Goal: Navigation & Orientation: Find specific page/section

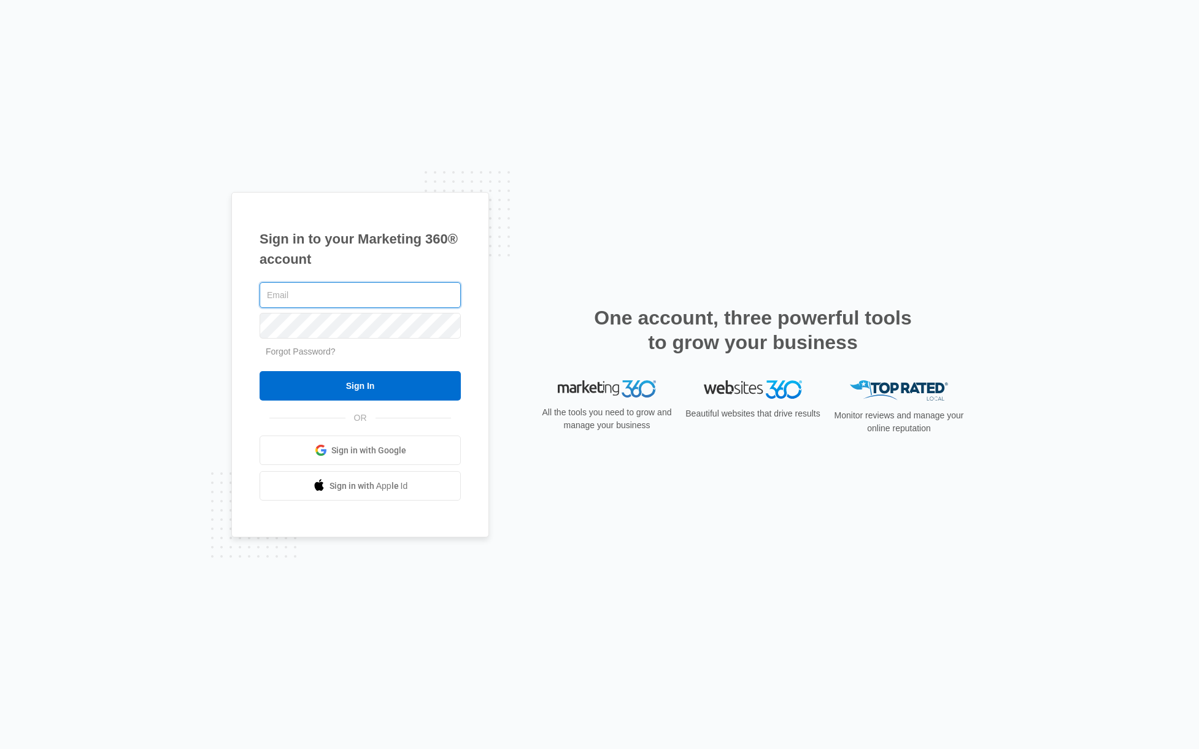
click at [334, 303] on input "text" at bounding box center [360, 295] width 201 height 26
type input "[PERSON_NAME][EMAIL_ADDRESS][PERSON_NAME][DOMAIN_NAME]"
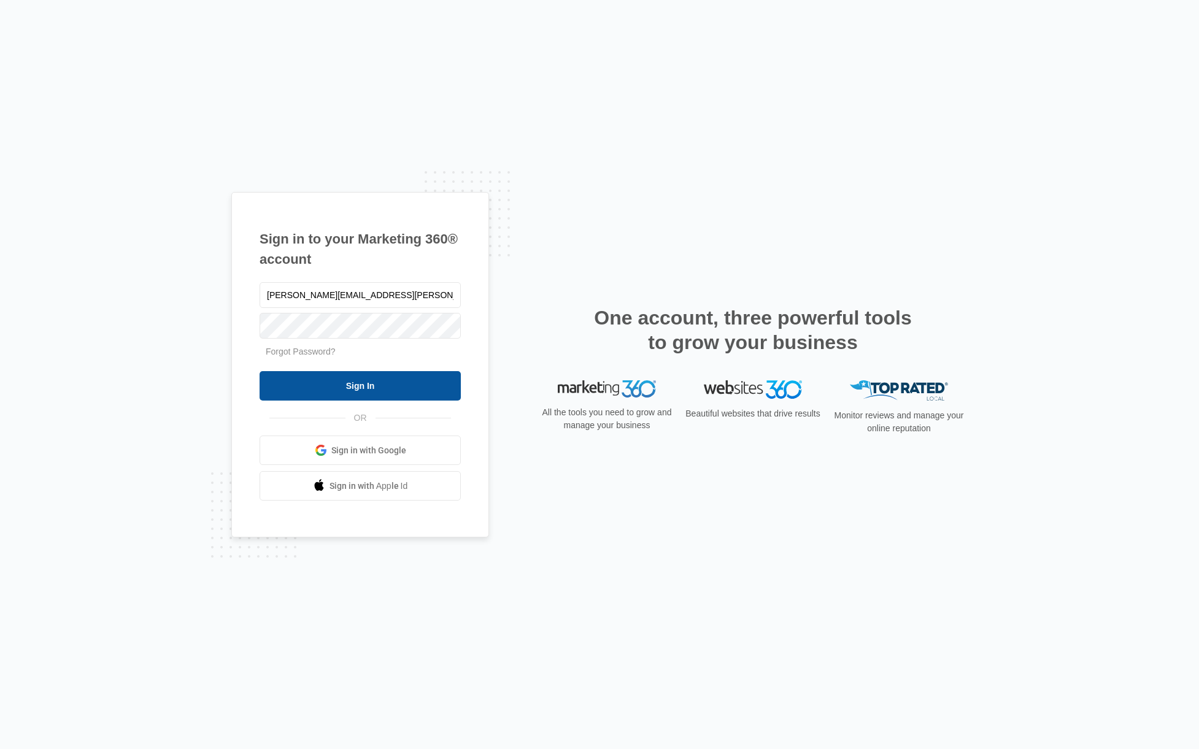
click at [377, 390] on input "Sign In" at bounding box center [360, 385] width 201 height 29
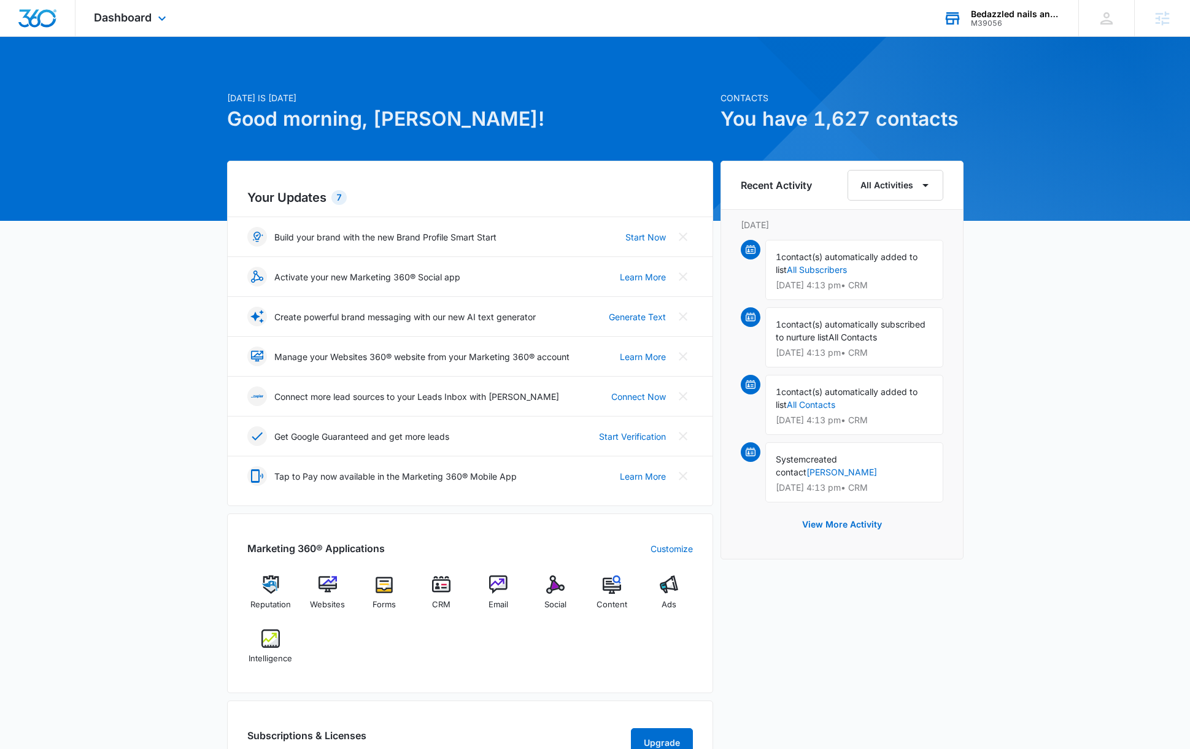
click at [1000, 18] on div "Bedazzled nails and bar" at bounding box center [1016, 14] width 90 height 10
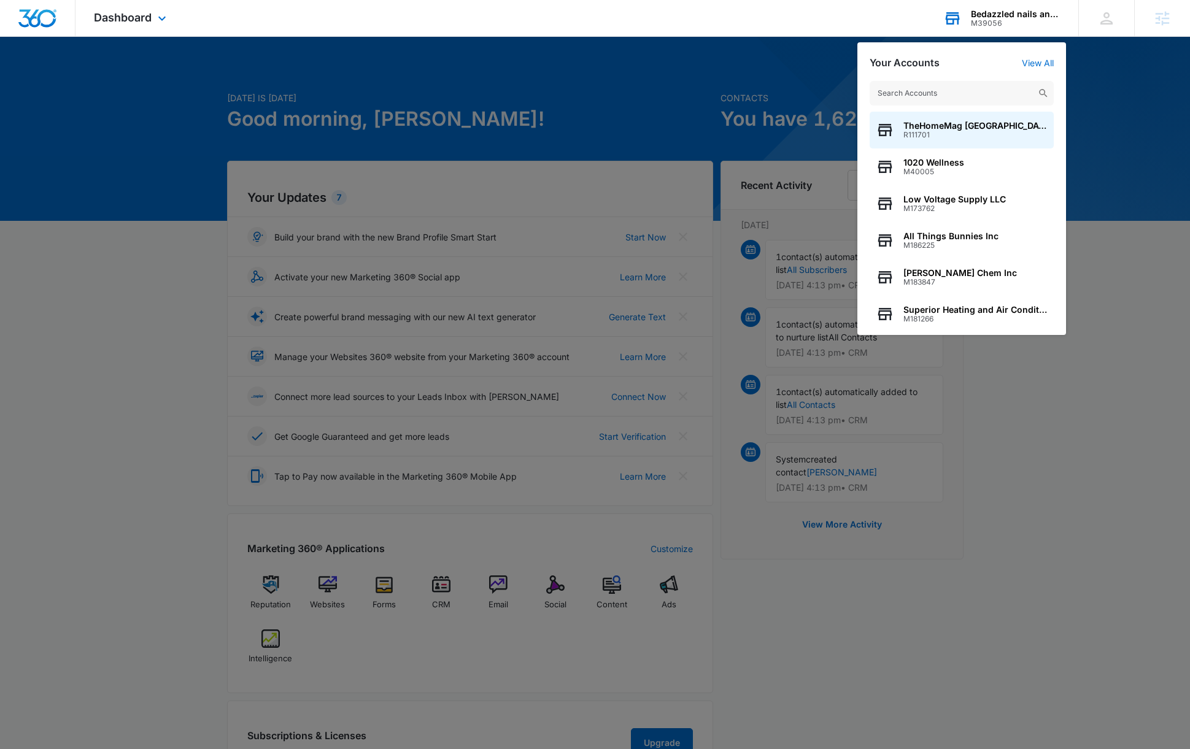
click at [928, 87] on input "text" at bounding box center [962, 93] width 184 height 25
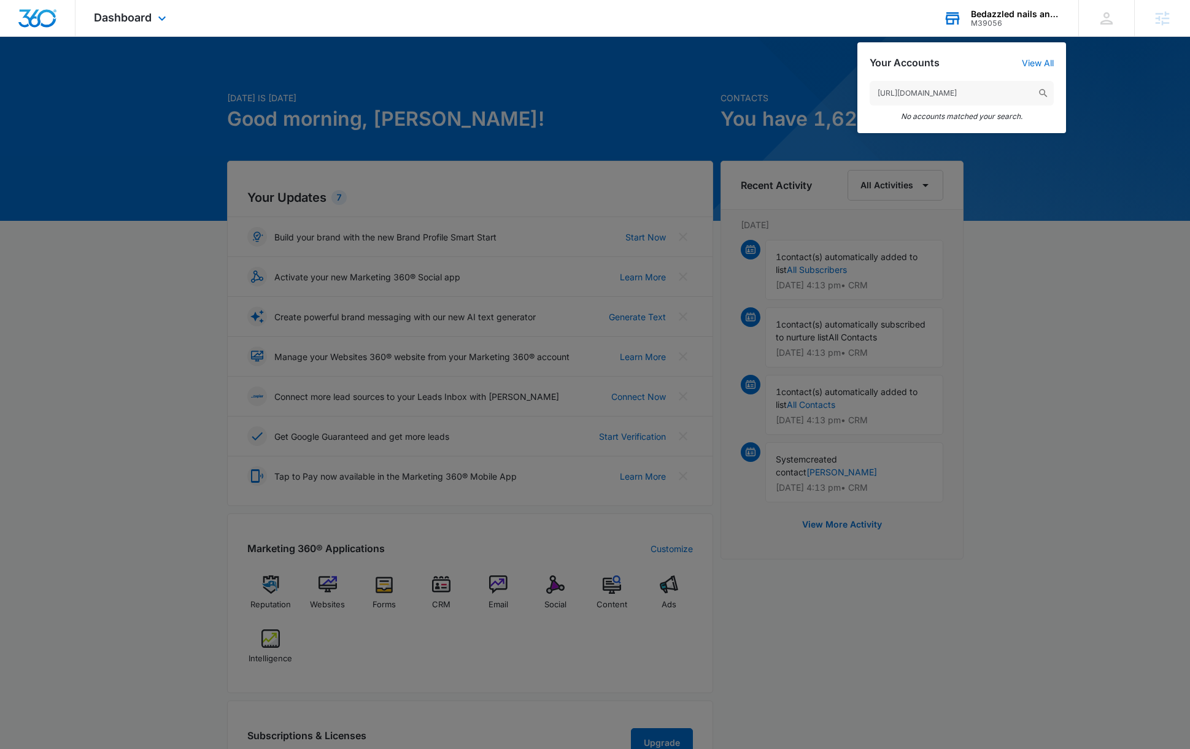
click at [965, 91] on input "https://app.marketing360.com/" at bounding box center [962, 93] width 184 height 25
click at [965, 95] on input "https://app.marketing360.com/" at bounding box center [962, 93] width 184 height 25
click at [963, 95] on input "https://app.marketing360.com/" at bounding box center [962, 93] width 184 height 25
type input "https://app.marketing30.com/"
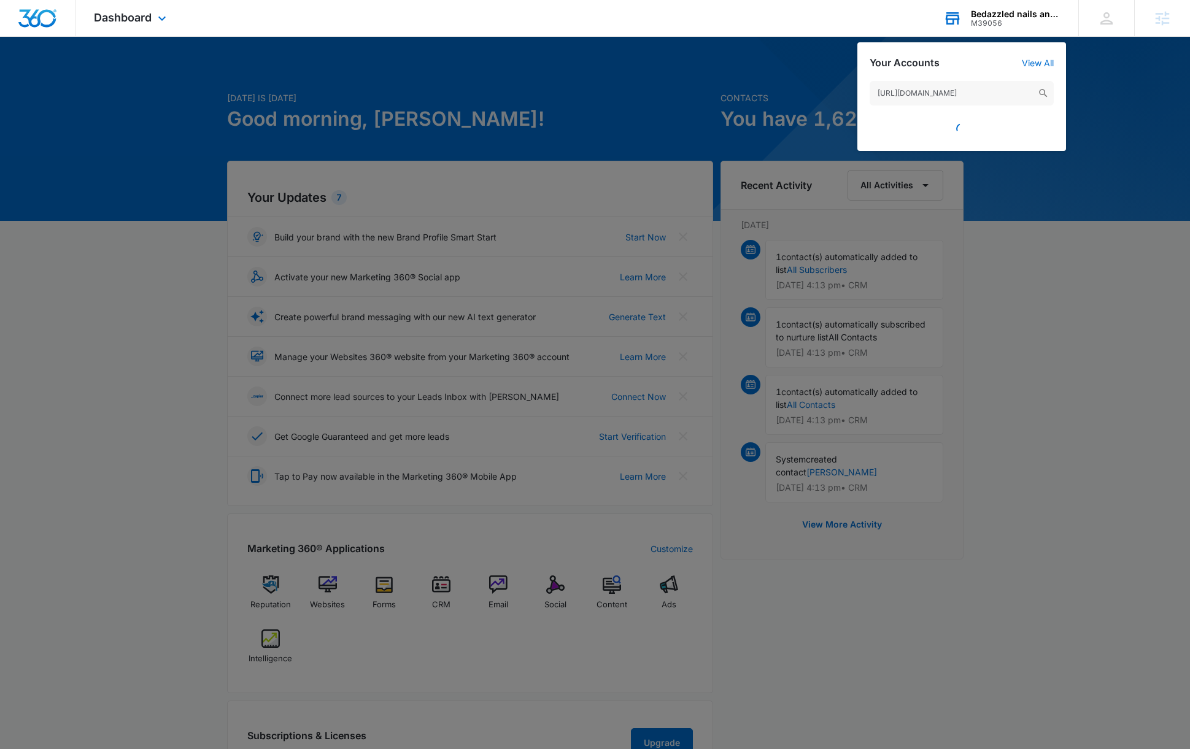
click at [972, 98] on input "https://app.marketing30.com/" at bounding box center [962, 93] width 184 height 25
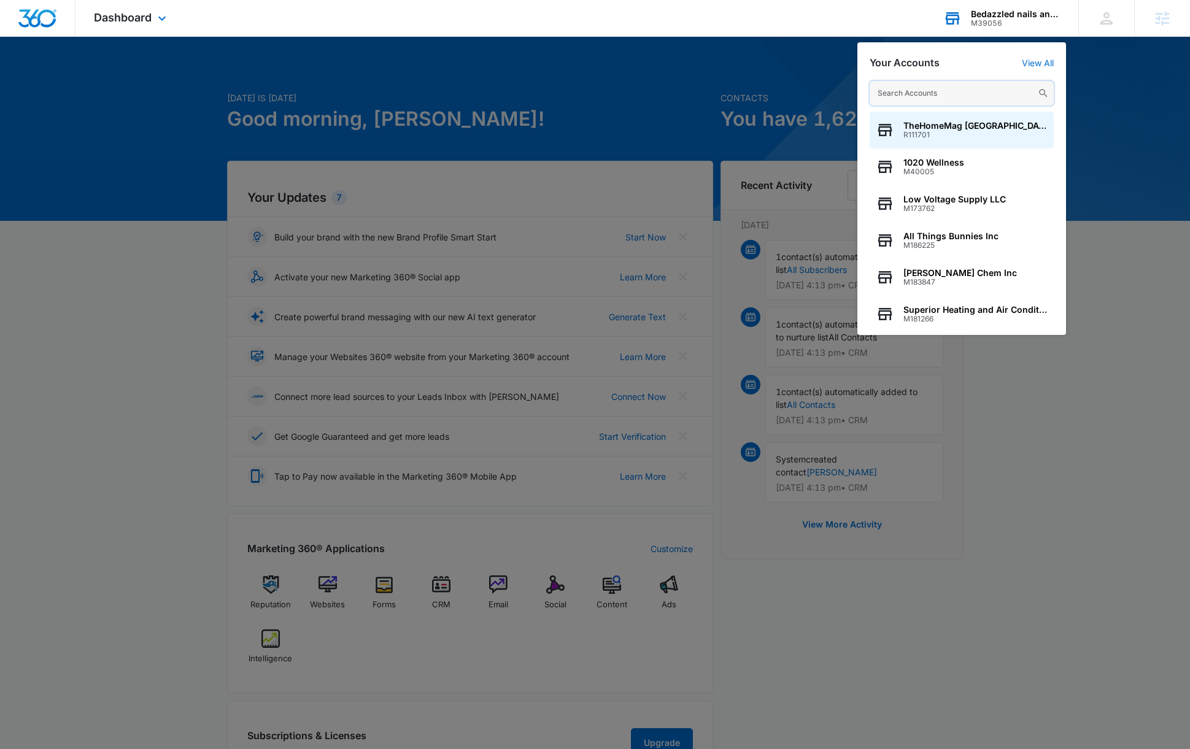
click at [915, 90] on input "text" at bounding box center [962, 93] width 184 height 25
paste input "M170870"
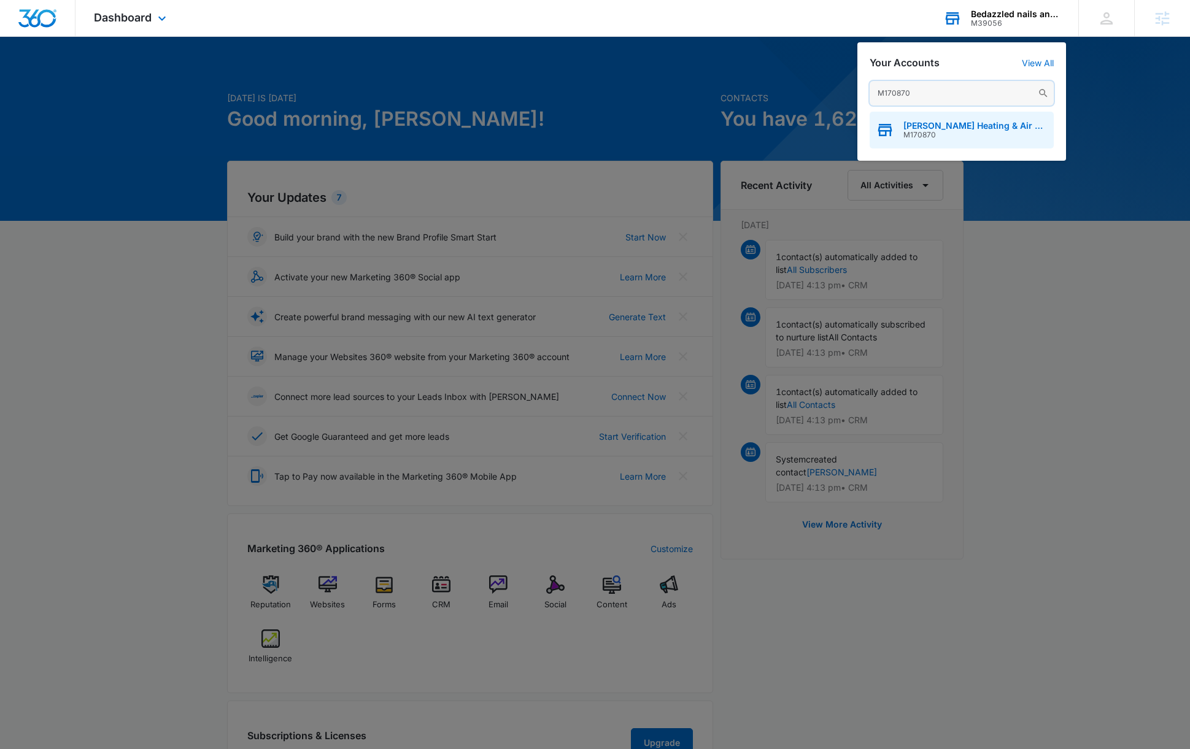
type input "M170870"
click at [965, 131] on span "M170870" at bounding box center [975, 135] width 144 height 9
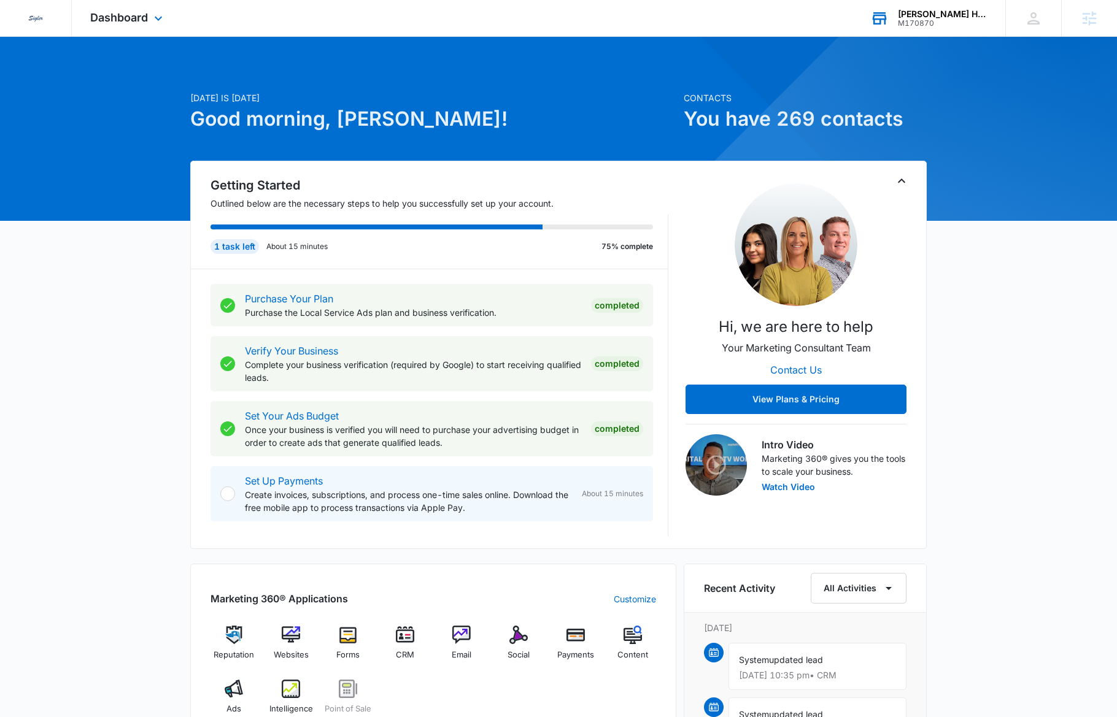
click at [750, 99] on p "Contacts" at bounding box center [805, 97] width 243 height 13
click at [142, 13] on span "Dashboard" at bounding box center [119, 17] width 58 height 13
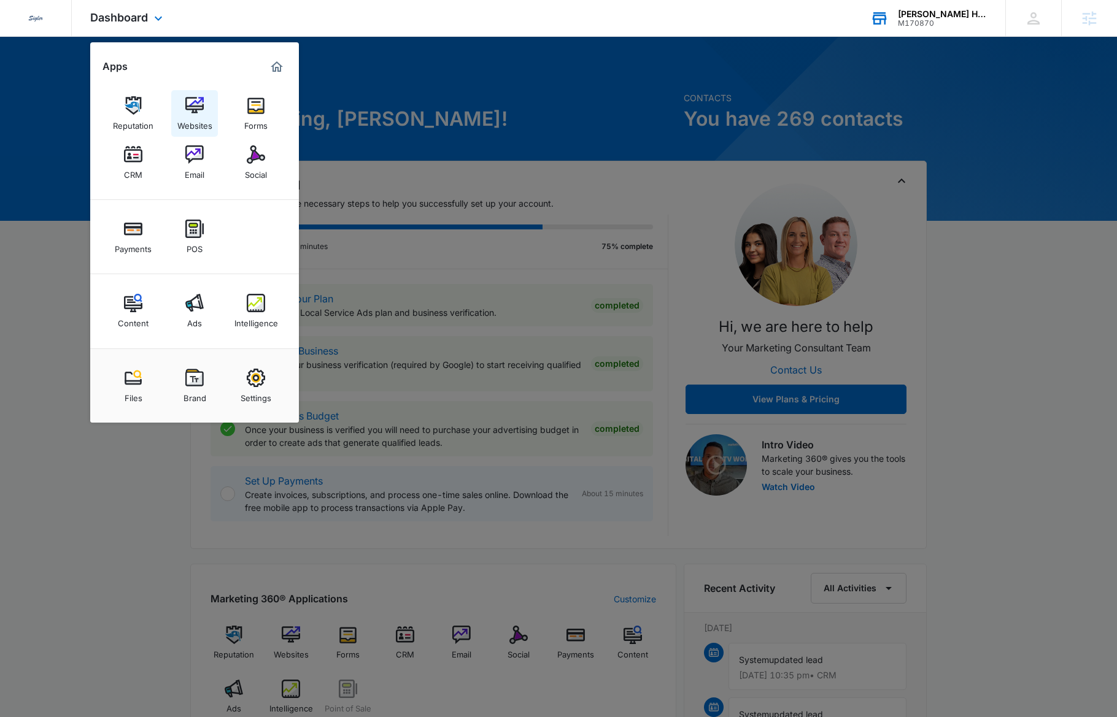
click at [193, 101] on img at bounding box center [194, 105] width 18 height 18
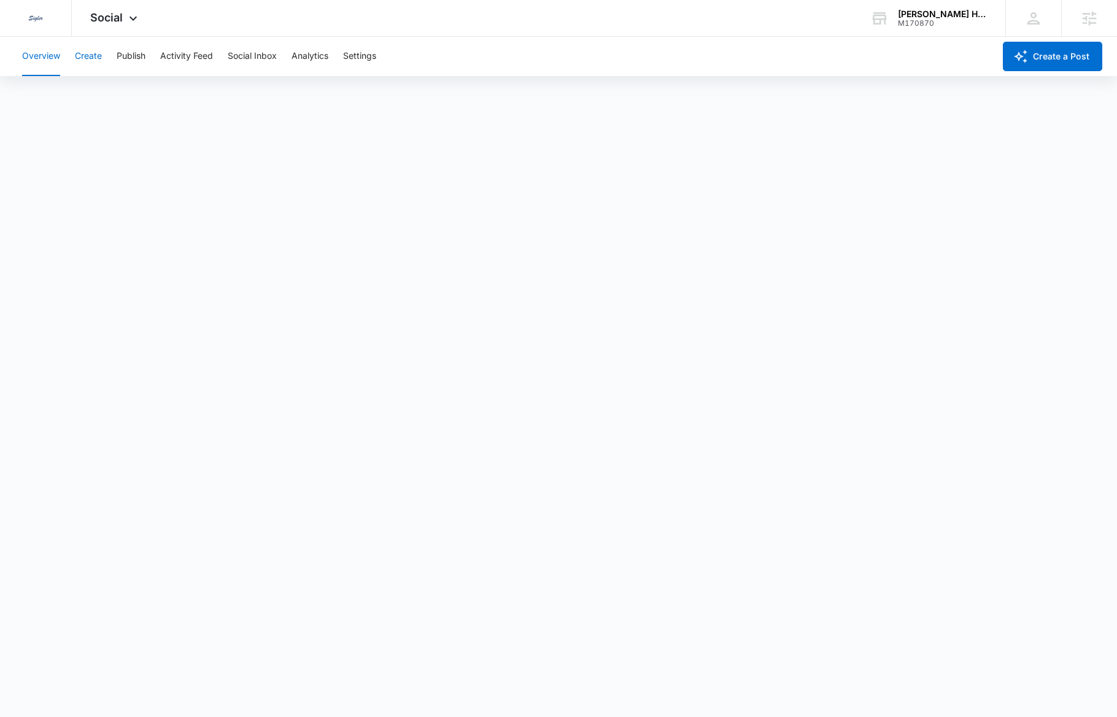
drag, startPoint x: 76, startPoint y: 55, endPoint x: 90, endPoint y: 56, distance: 13.6
click at [79, 56] on button "Create" at bounding box center [88, 56] width 27 height 39
click at [92, 56] on button "Create" at bounding box center [88, 56] width 27 height 39
click at [128, 18] on icon at bounding box center [133, 21] width 15 height 15
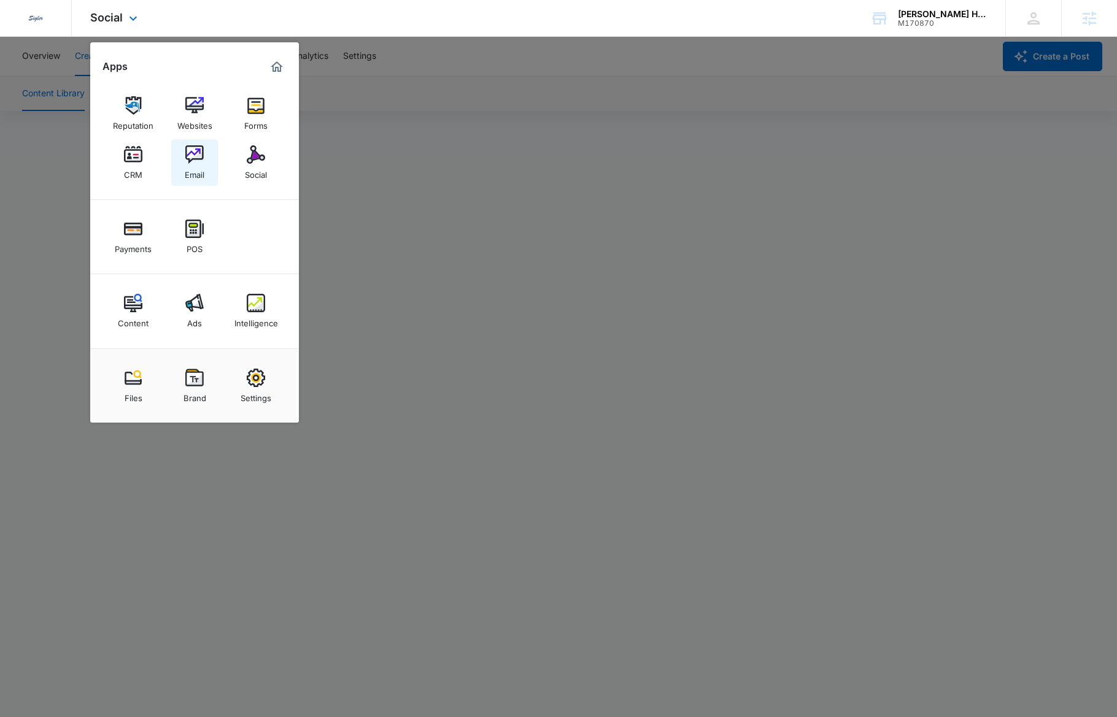
click at [201, 150] on img at bounding box center [194, 154] width 18 height 18
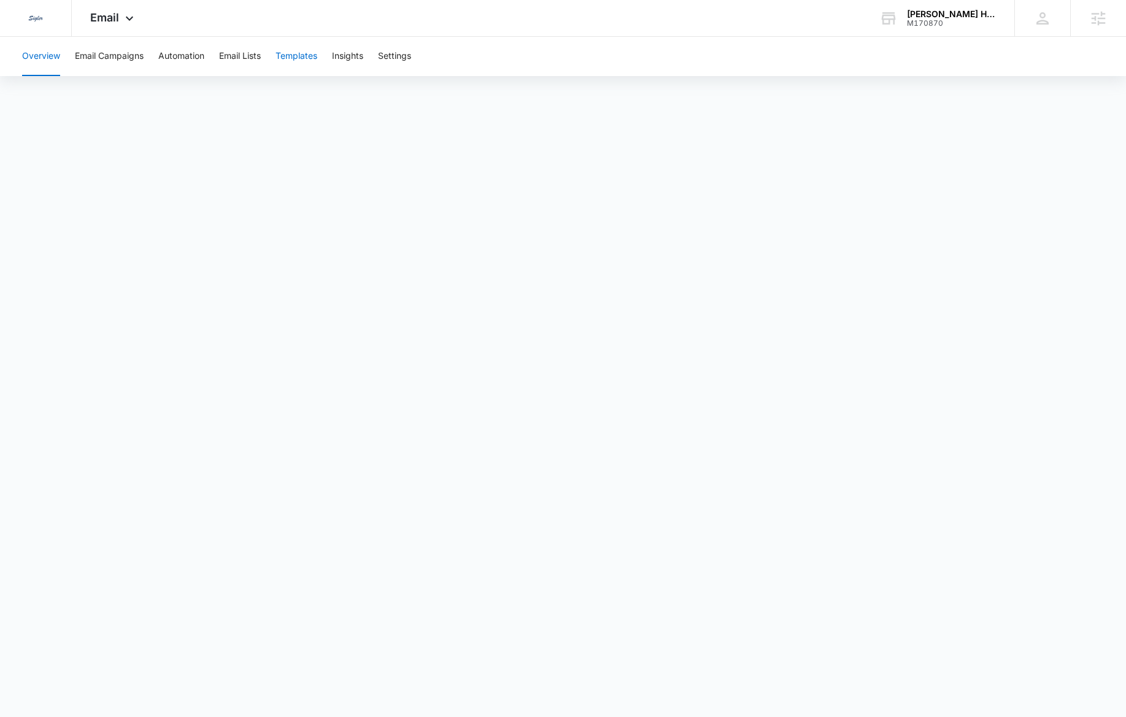
click at [313, 56] on button "Templates" at bounding box center [297, 56] width 42 height 39
click at [193, 60] on button "Automation" at bounding box center [181, 56] width 46 height 39
click at [122, 14] on div "Email Apps Reputation Websites Forms CRM Email Social Payments POS Content Ads …" at bounding box center [113, 18] width 83 height 36
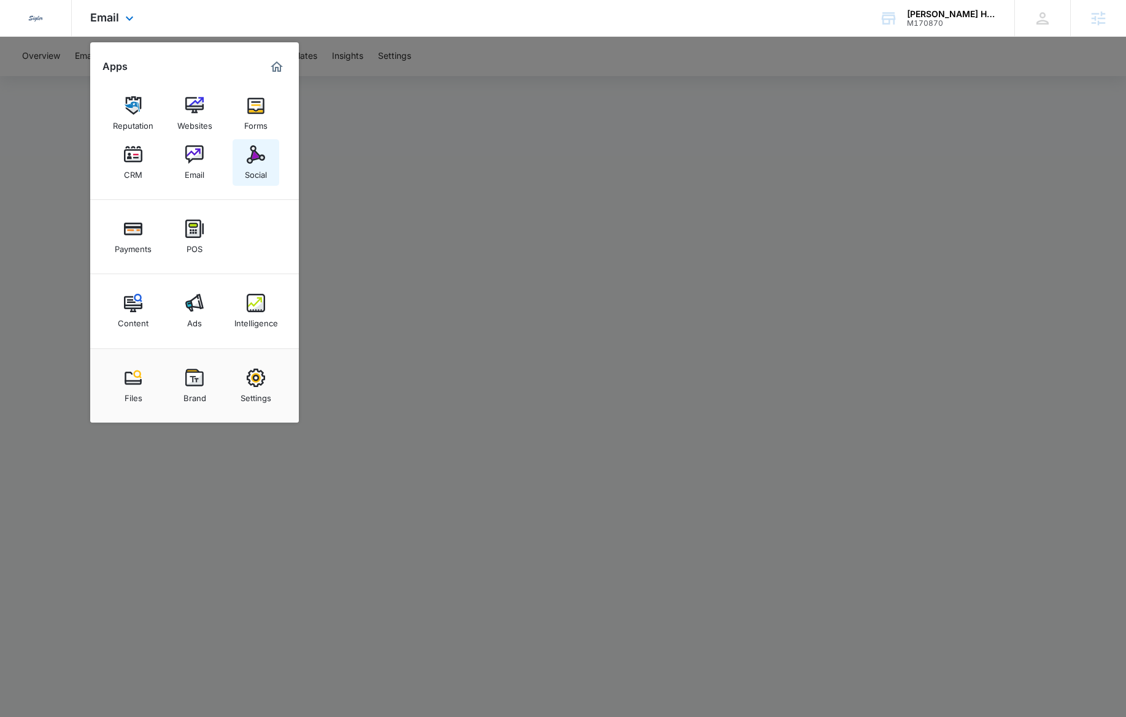
click at [277, 159] on link "Social" at bounding box center [256, 162] width 47 height 47
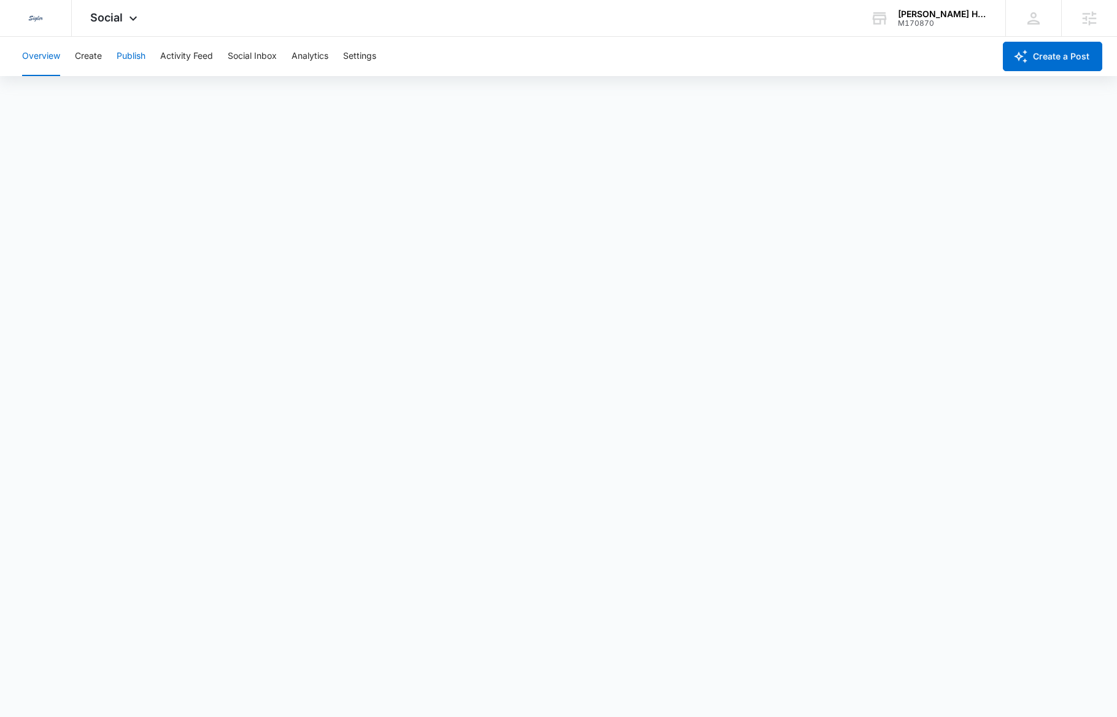
click at [133, 58] on button "Publish" at bounding box center [131, 56] width 29 height 39
click at [93, 55] on button "Create" at bounding box center [88, 56] width 27 height 39
click at [136, 93] on button "Approvals" at bounding box center [119, 94] width 41 height 34
click at [125, 25] on div "Social Apps Reputation Websites Forms CRM Email Social Payments POS Content Ads…" at bounding box center [115, 18] width 87 height 36
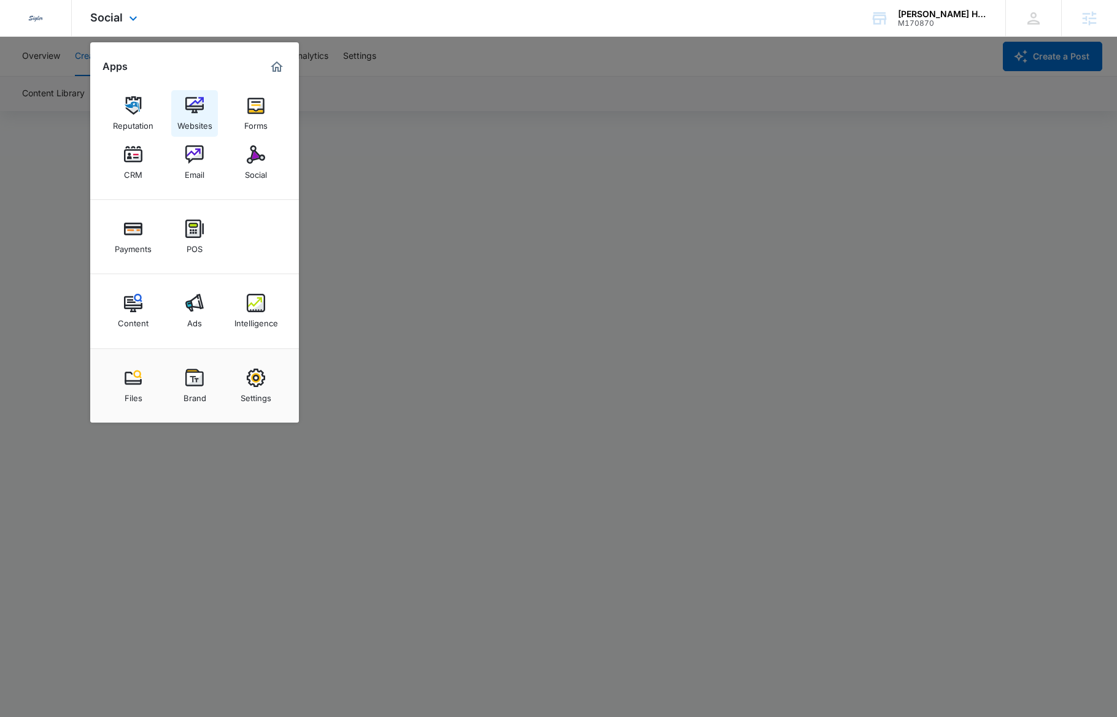
click at [190, 100] on img at bounding box center [194, 105] width 18 height 18
